Goal: Information Seeking & Learning: Find specific fact

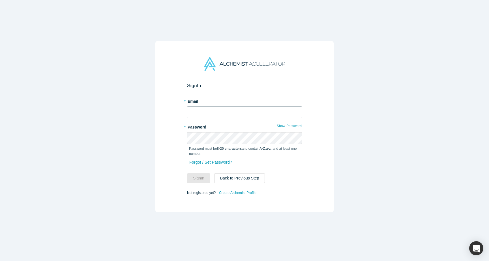
click at [244, 113] on input "text" at bounding box center [244, 112] width 115 height 12
type input "[PERSON_NAME][EMAIL_ADDRESS][DOMAIN_NAME]"
click at [207, 179] on button "Sign In" at bounding box center [198, 178] width 23 height 10
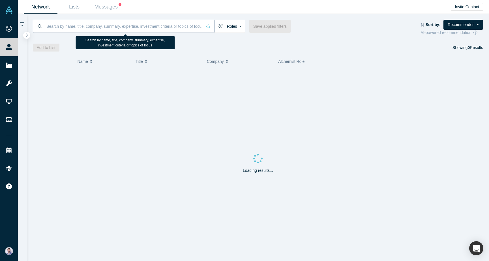
click at [168, 24] on input at bounding box center [124, 26] width 156 height 13
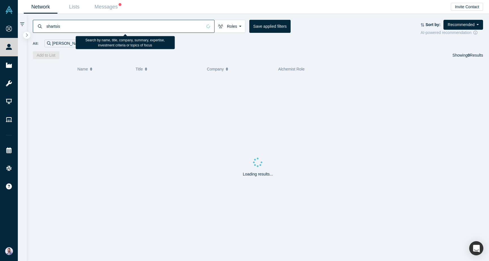
type input "shartsis"
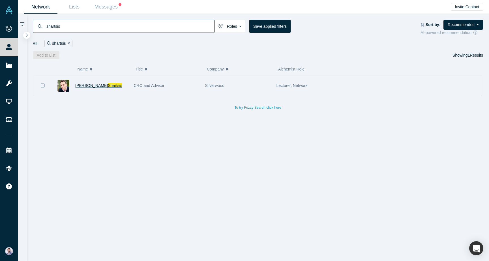
click at [108, 85] on span "Shartsis" at bounding box center [115, 85] width 14 height 5
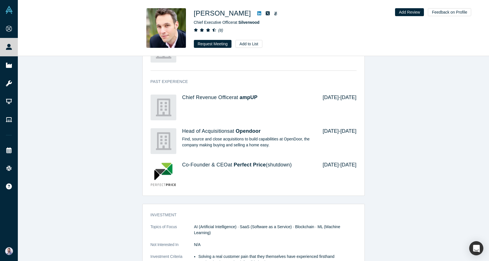
scroll to position [409, 0]
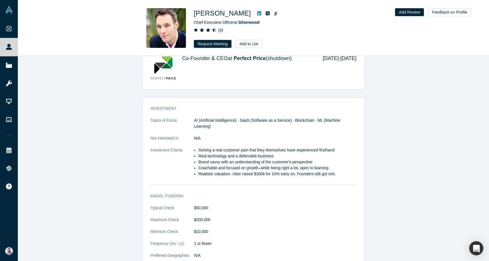
click at [212, 174] on li "Realistic valuation. Uber raised $300k for 10% early on. Founders still got ric…" at bounding box center [277, 174] width 158 height 6
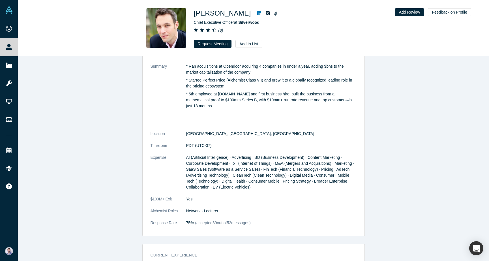
scroll to position [68, 0]
